Goal: Task Accomplishment & Management: Use online tool/utility

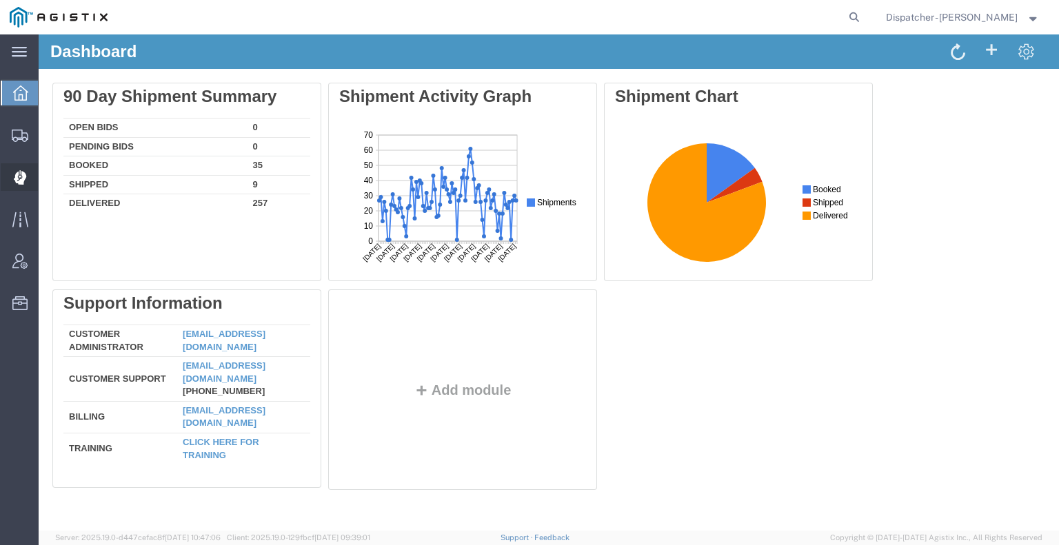
click at [14, 173] on icon at bounding box center [20, 177] width 13 height 14
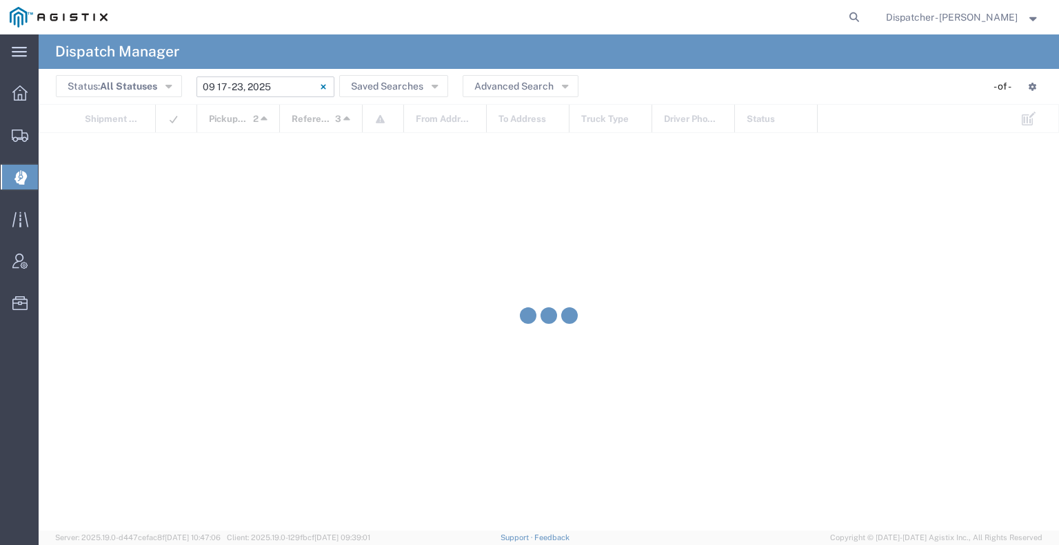
click at [282, 84] on input "[DATE] - [DATE]" at bounding box center [265, 87] width 138 height 21
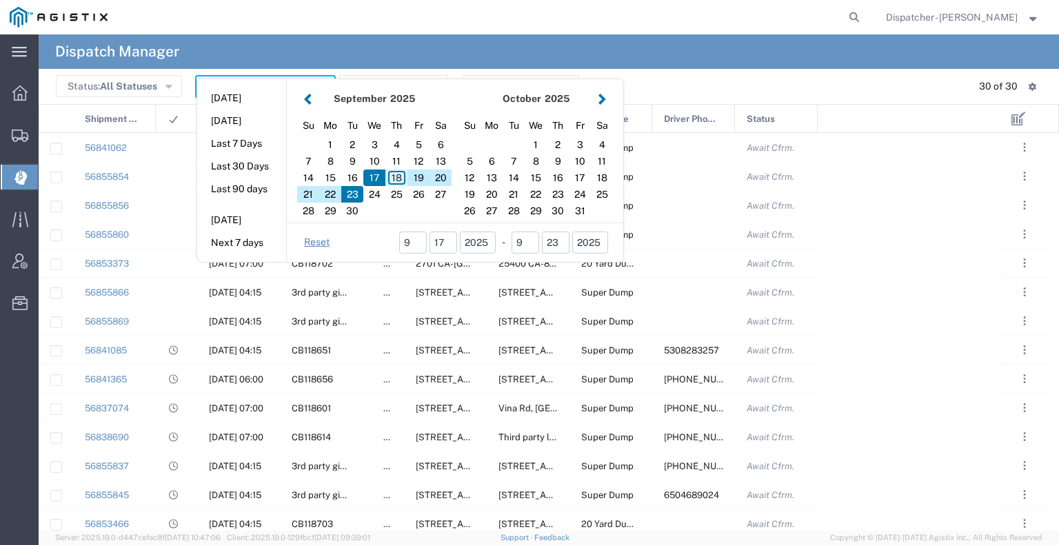
click at [396, 178] on div "18" at bounding box center [396, 178] width 22 height 17
type input "[DATE]"
type input "[DATE] - [DATE]"
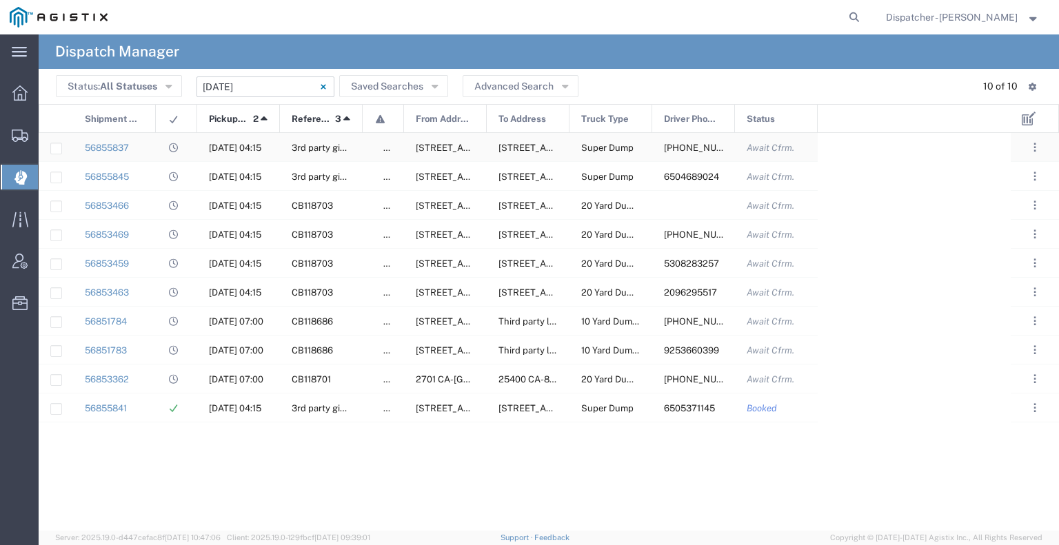
click at [152, 153] on div "56855837" at bounding box center [114, 147] width 83 height 28
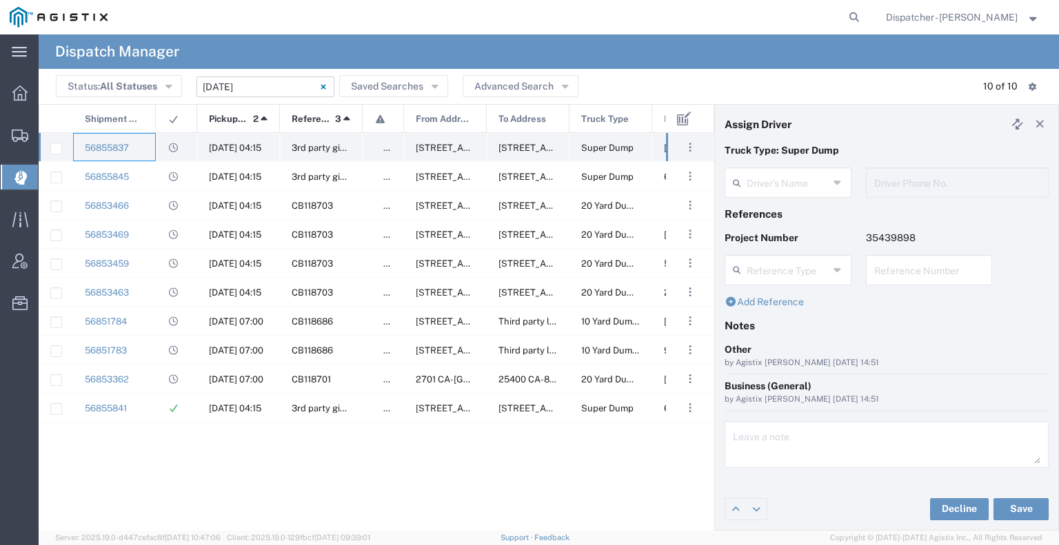
type input "[PERSON_NAME]"
type input "[PHONE_NUMBER]"
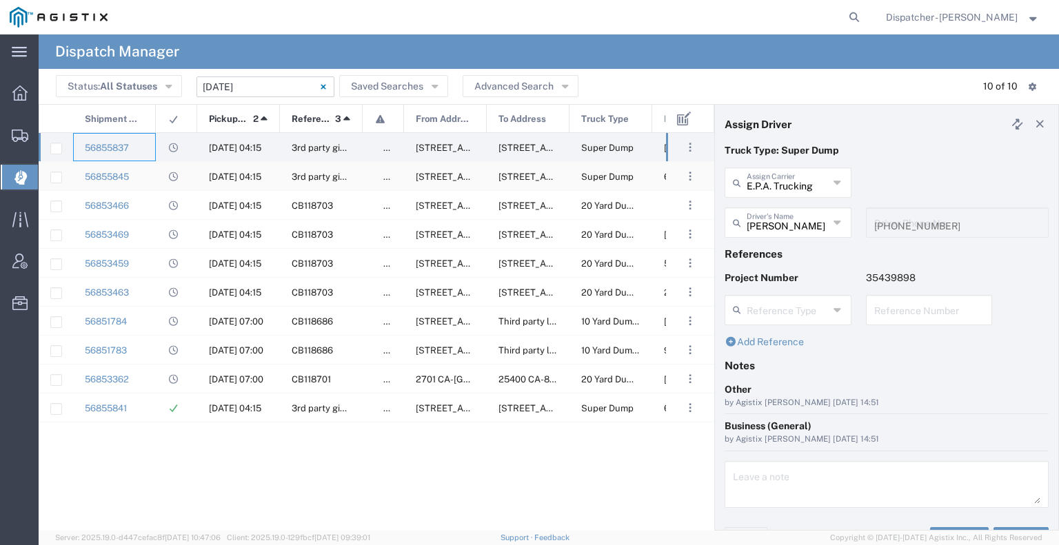
click at [142, 174] on div "56855845" at bounding box center [114, 176] width 83 height 28
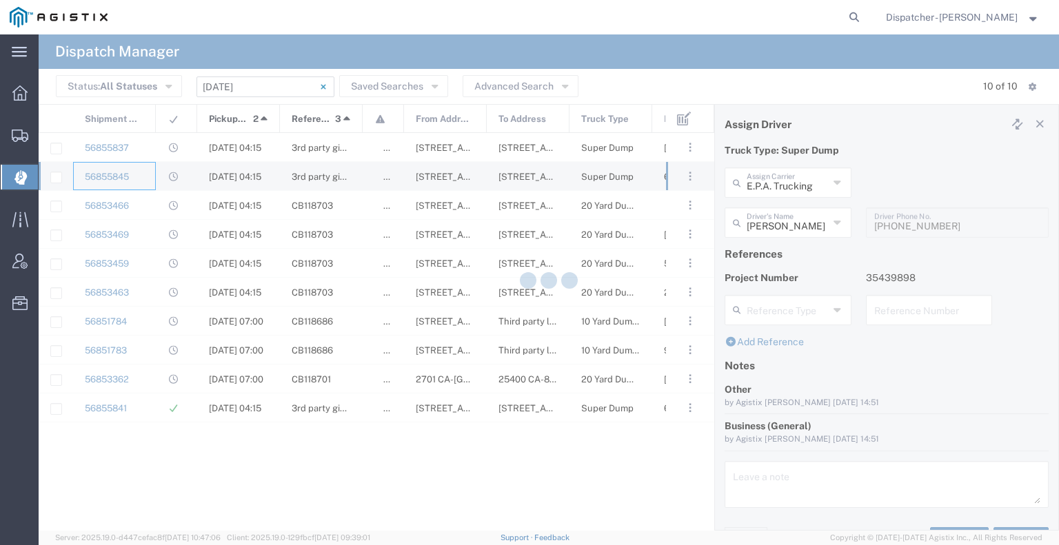
type input "[PERSON_NAME]"
type input "6504689024"
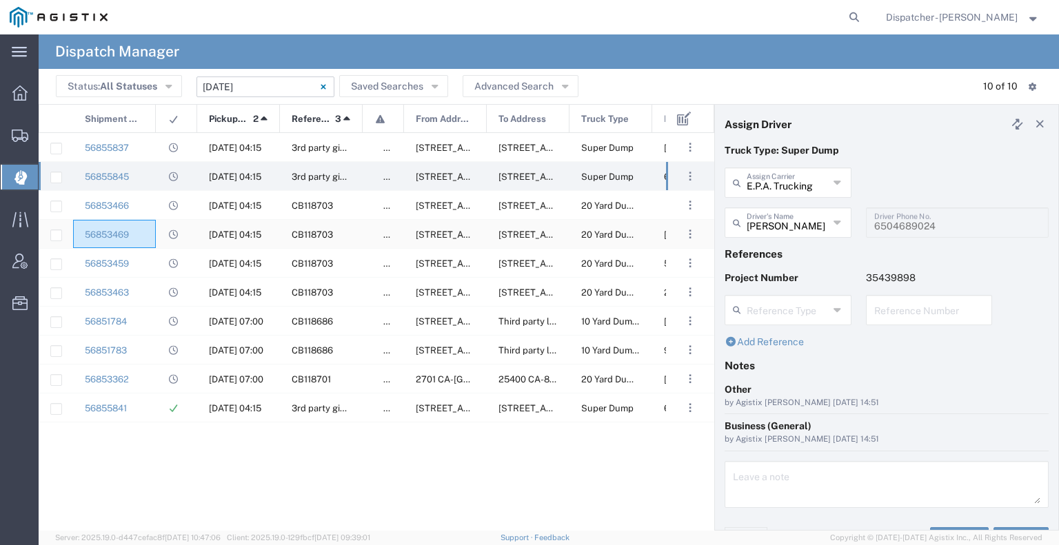
click at [140, 220] on div "56853469" at bounding box center [114, 234] width 83 height 28
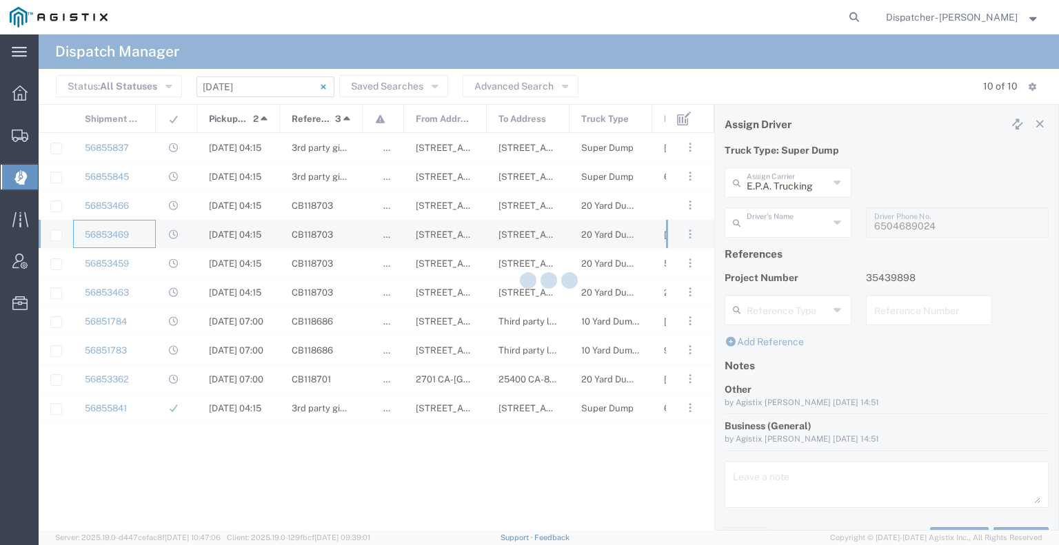
type input "MX Trucking"
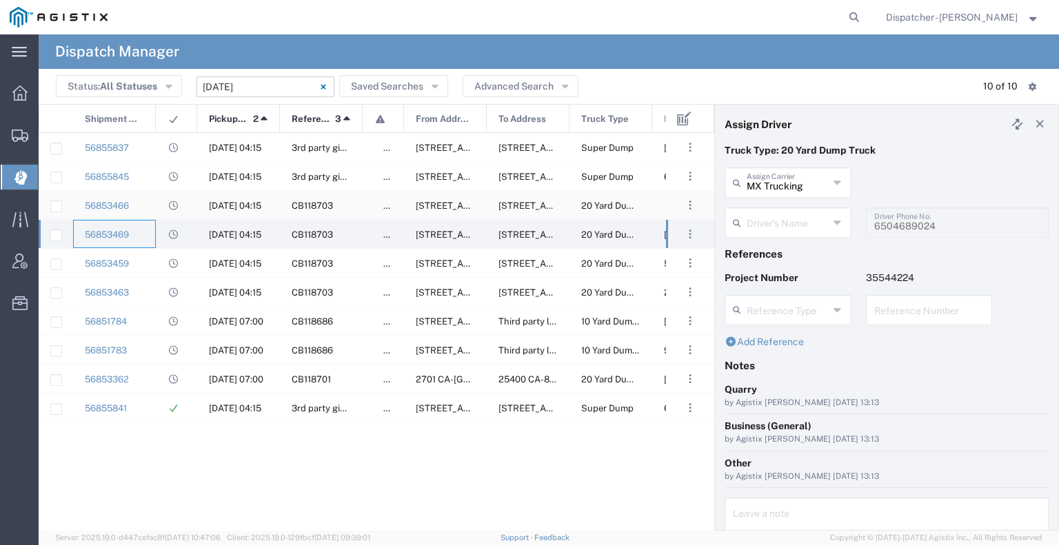
type input "[PERSON_NAME]"
type input "[PHONE_NUMBER]"
click at [146, 205] on div "56853466" at bounding box center [114, 205] width 83 height 28
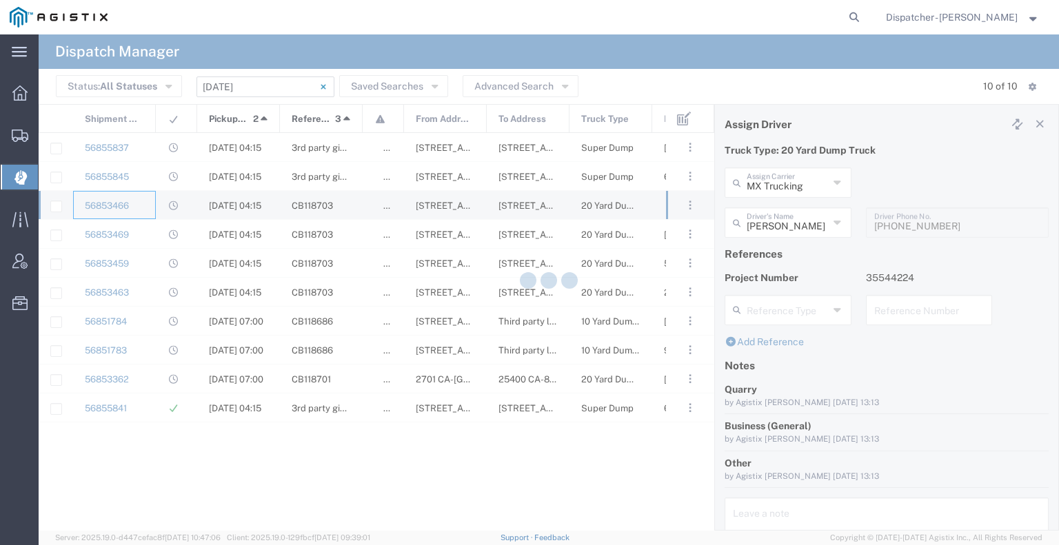
type input "[PERSON_NAME]"
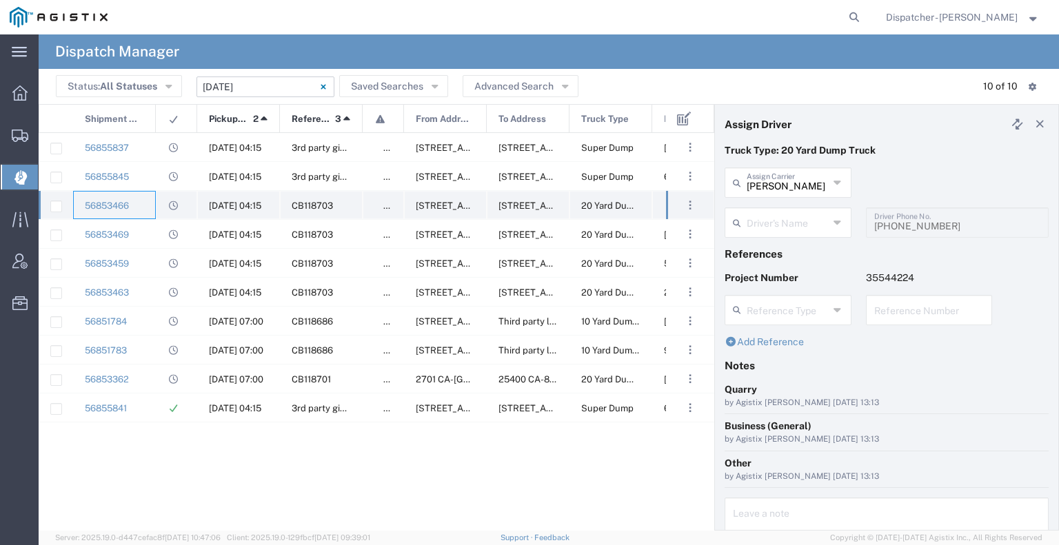
type input "[PERSON_NAME]"
click at [146, 231] on div "56853469" at bounding box center [114, 234] width 83 height 28
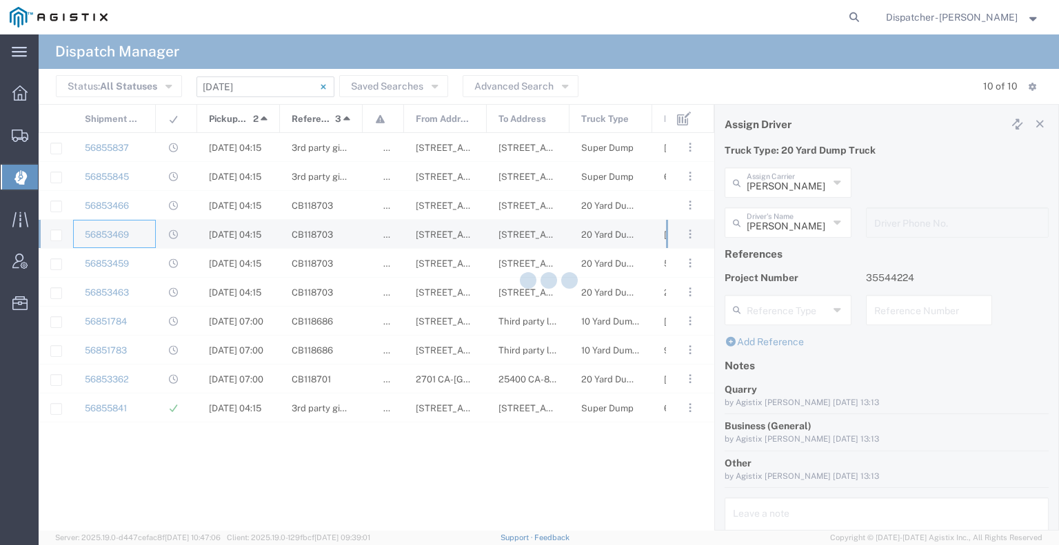
type input "MX Trucking"
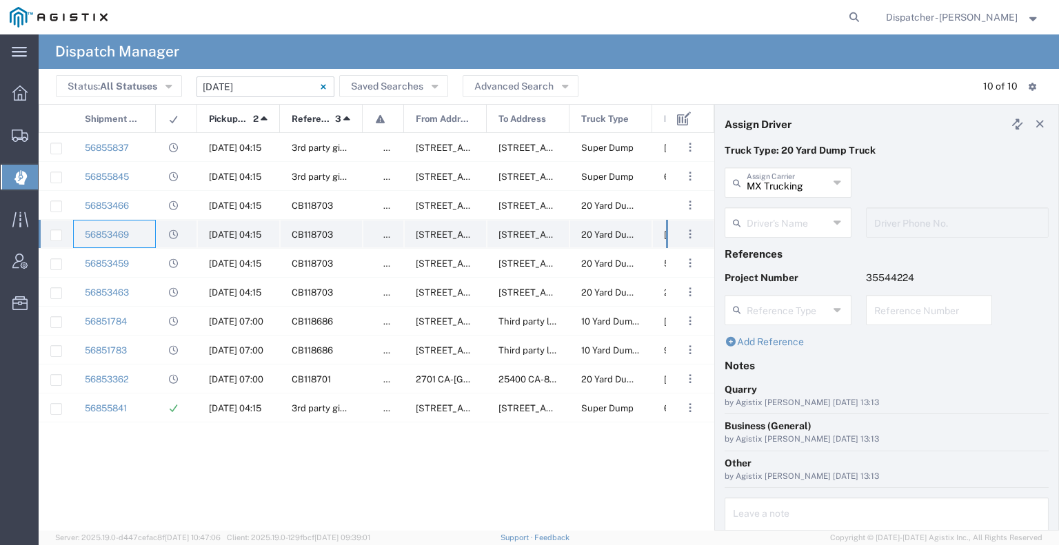
type input "[PERSON_NAME]"
type input "[PHONE_NUMBER]"
click at [145, 259] on div "56853459" at bounding box center [114, 263] width 83 height 28
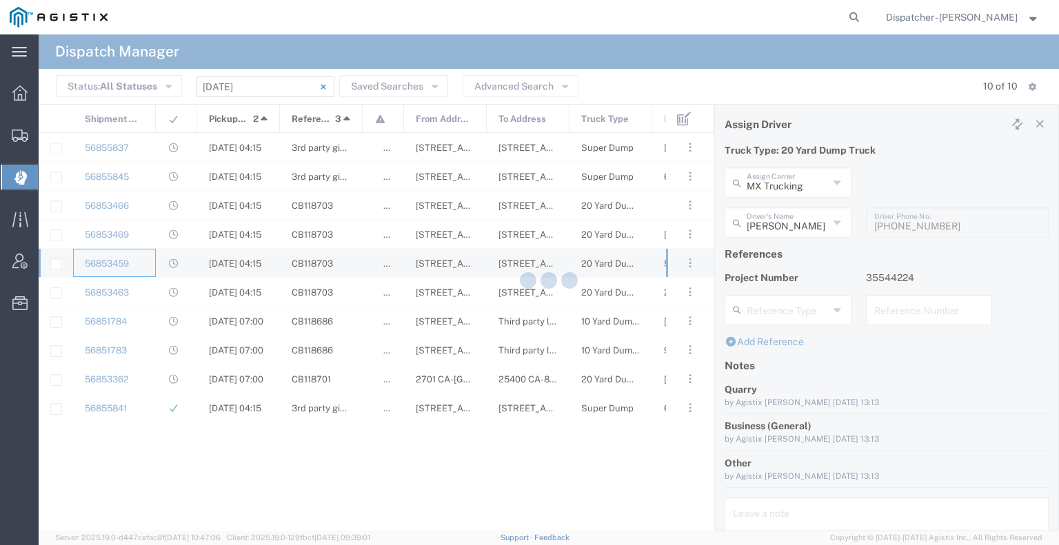
type input "Ahmed & Sons Transport"
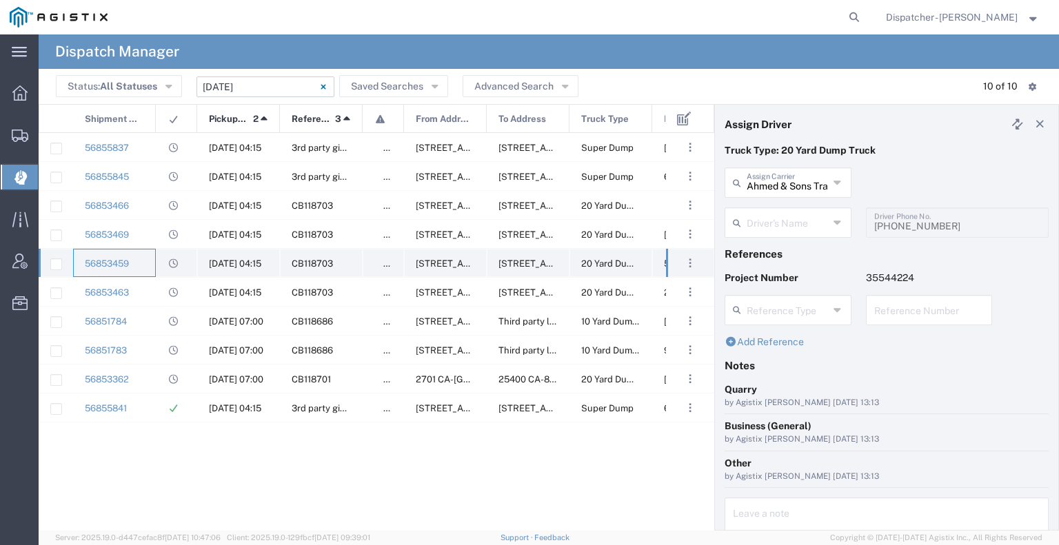
type input "[PERSON_NAME]"
type input "5308283257"
click at [151, 291] on div "56853463" at bounding box center [114, 292] width 83 height 28
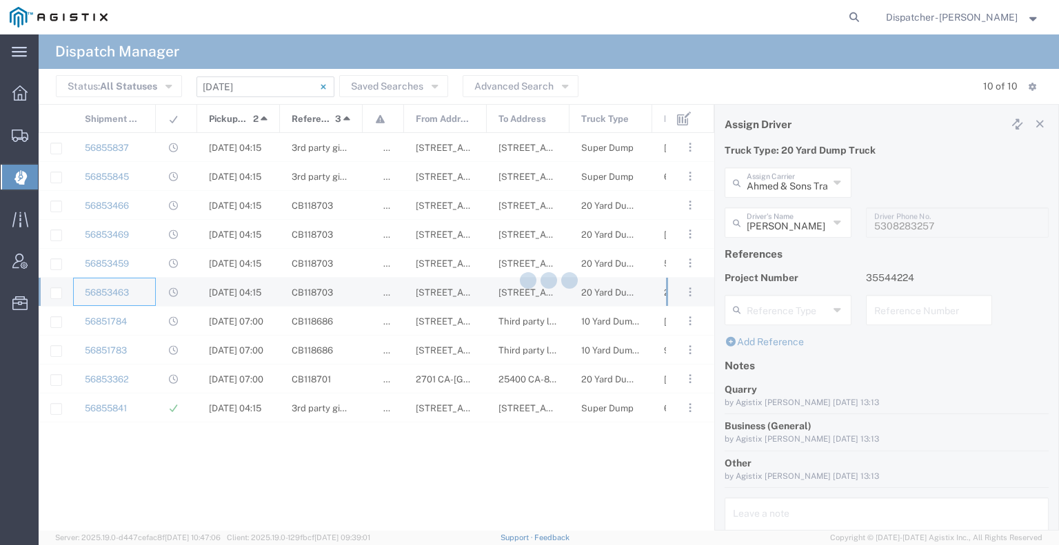
type input "[PERSON_NAME] & Sons Trucking, Inc"
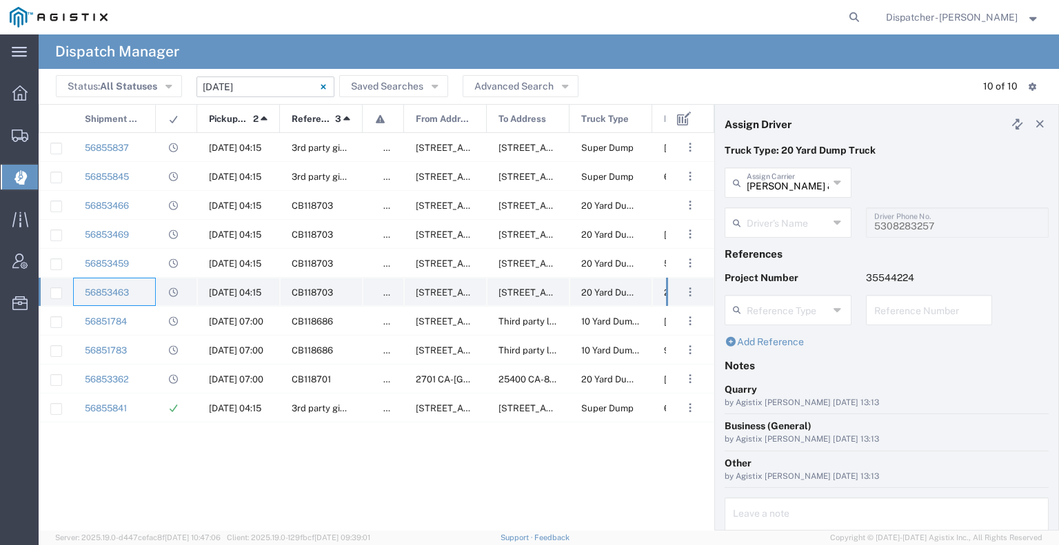
type input "[PERSON_NAME]"
type input "2096295517"
click at [148, 319] on div "56851784" at bounding box center [114, 321] width 83 height 28
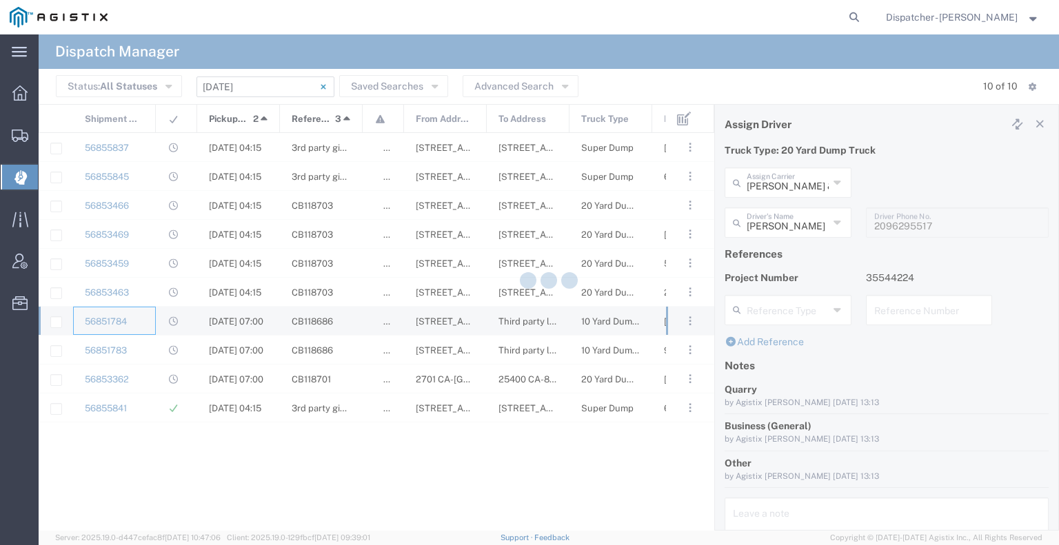
type input "[PERSON_NAME]"
type input "[PHONE_NUMBER]"
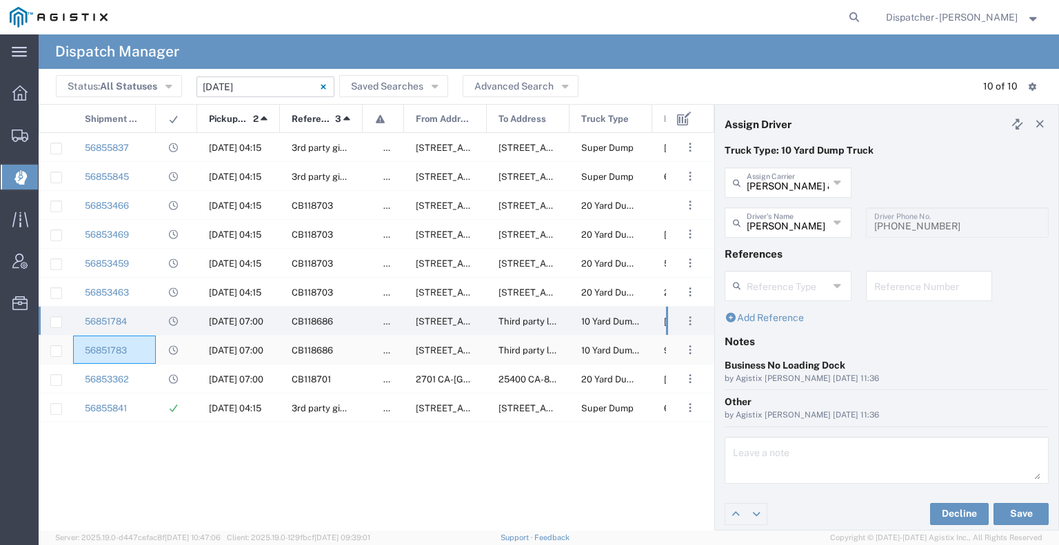
click at [152, 348] on div "56851783" at bounding box center [114, 350] width 83 height 28
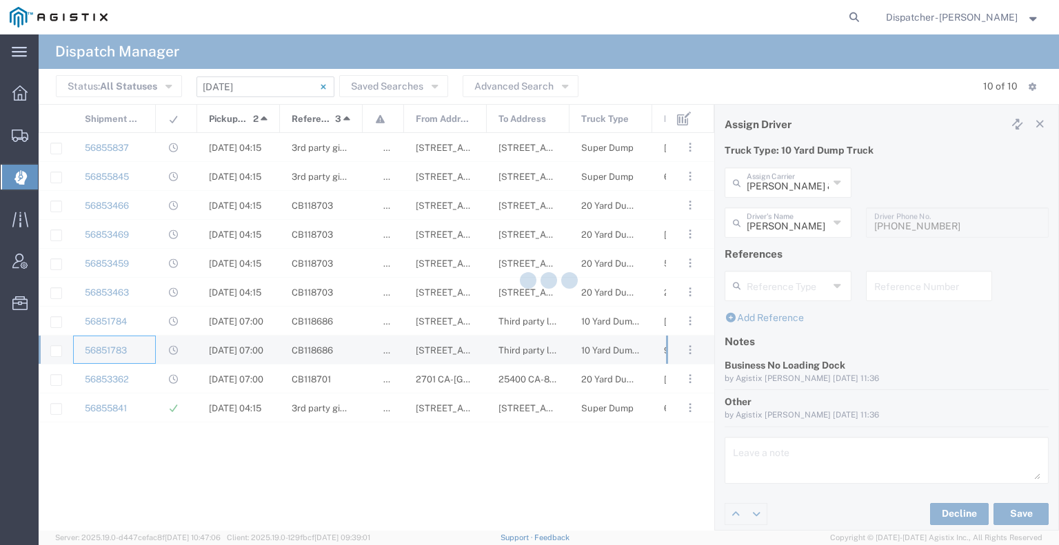
type input "[PERSON_NAME]"
type input "9253660399"
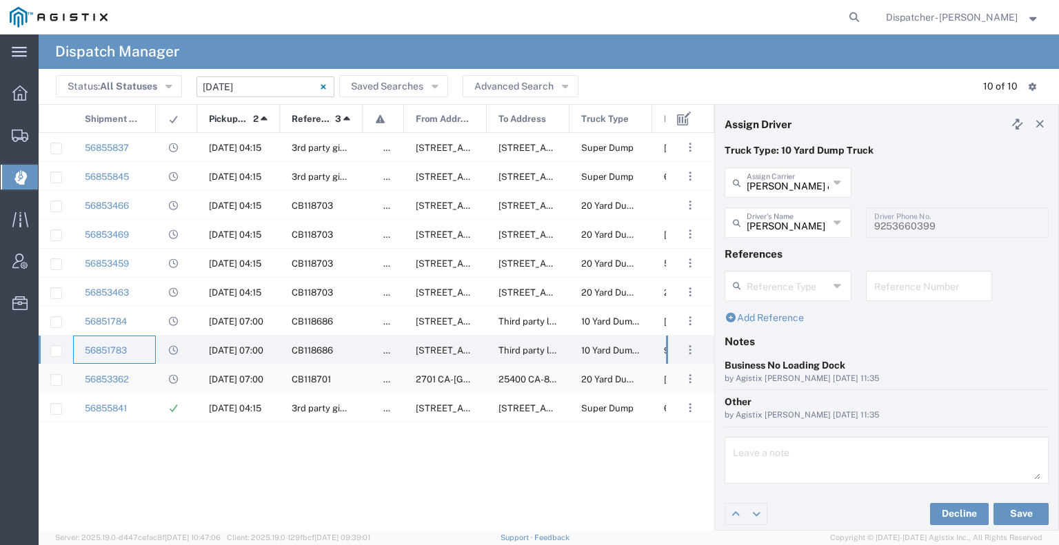
click at [157, 379] on div at bounding box center [176, 379] width 41 height 28
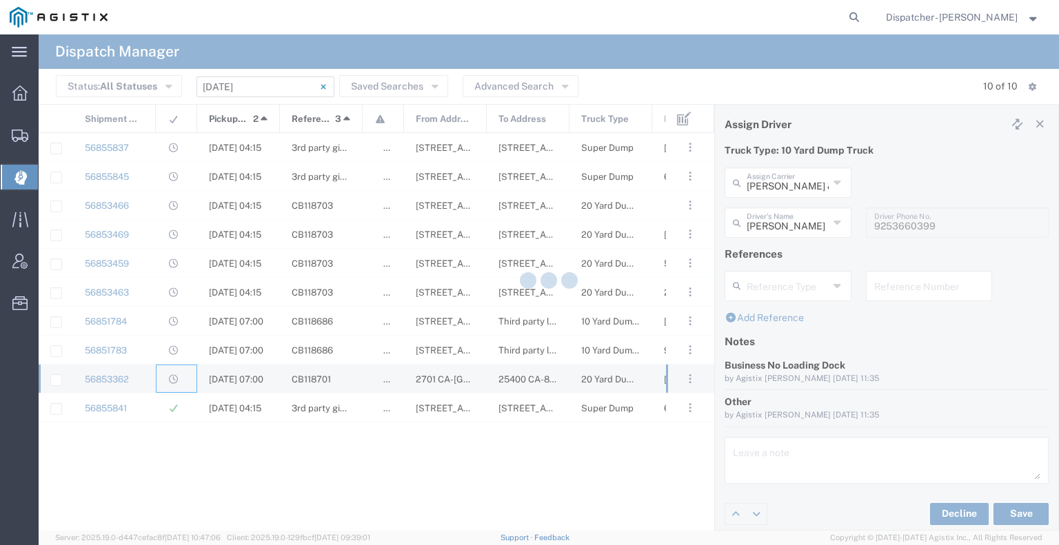
type input "[PERSON_NAME]"
type input "[PHONE_NUMBER]"
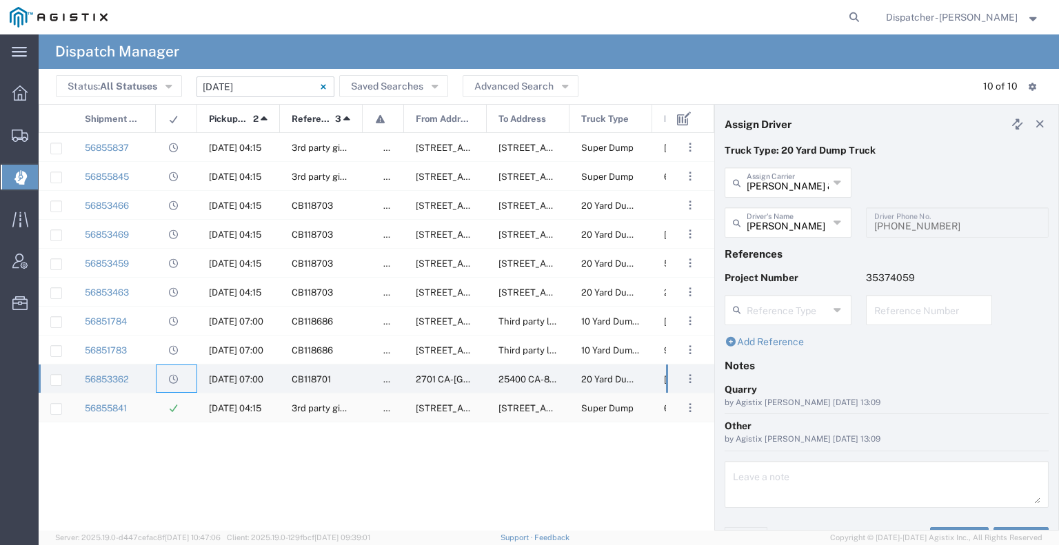
click at [150, 404] on div "56855841" at bounding box center [114, 408] width 83 height 28
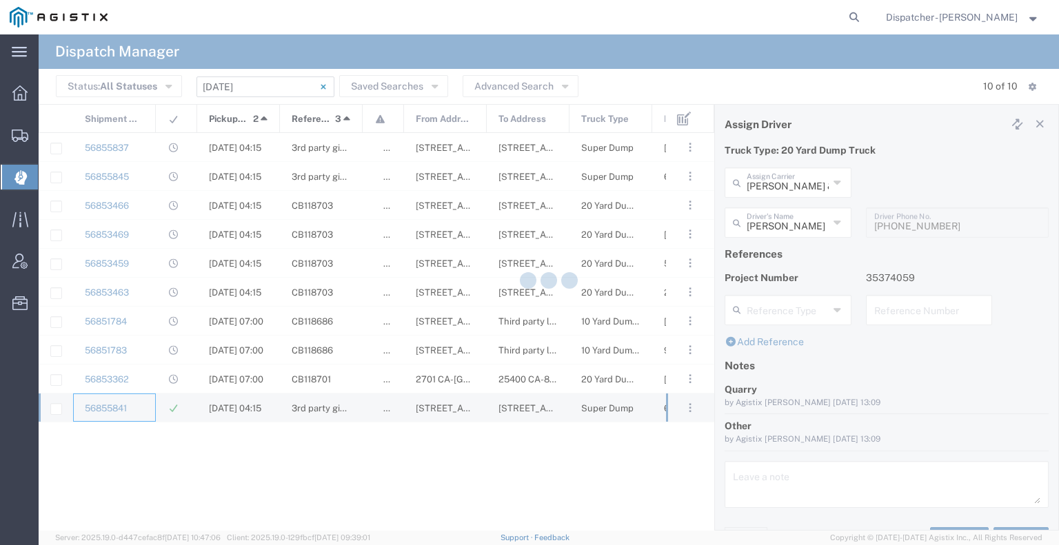
type input "E.P.A. Trucking"
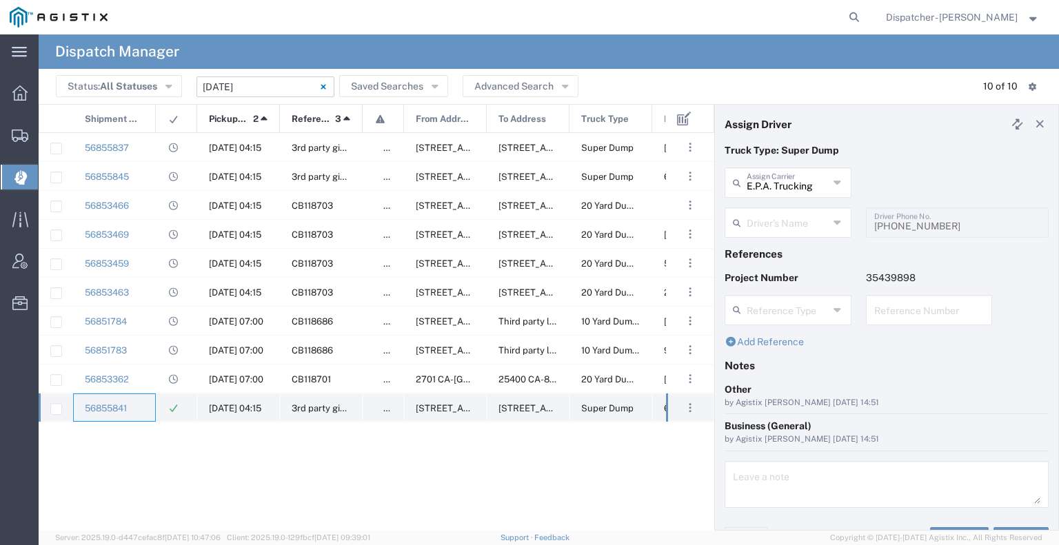
type input "[PERSON_NAME]"
type input "6505371145"
